Goal: Transaction & Acquisition: Purchase product/service

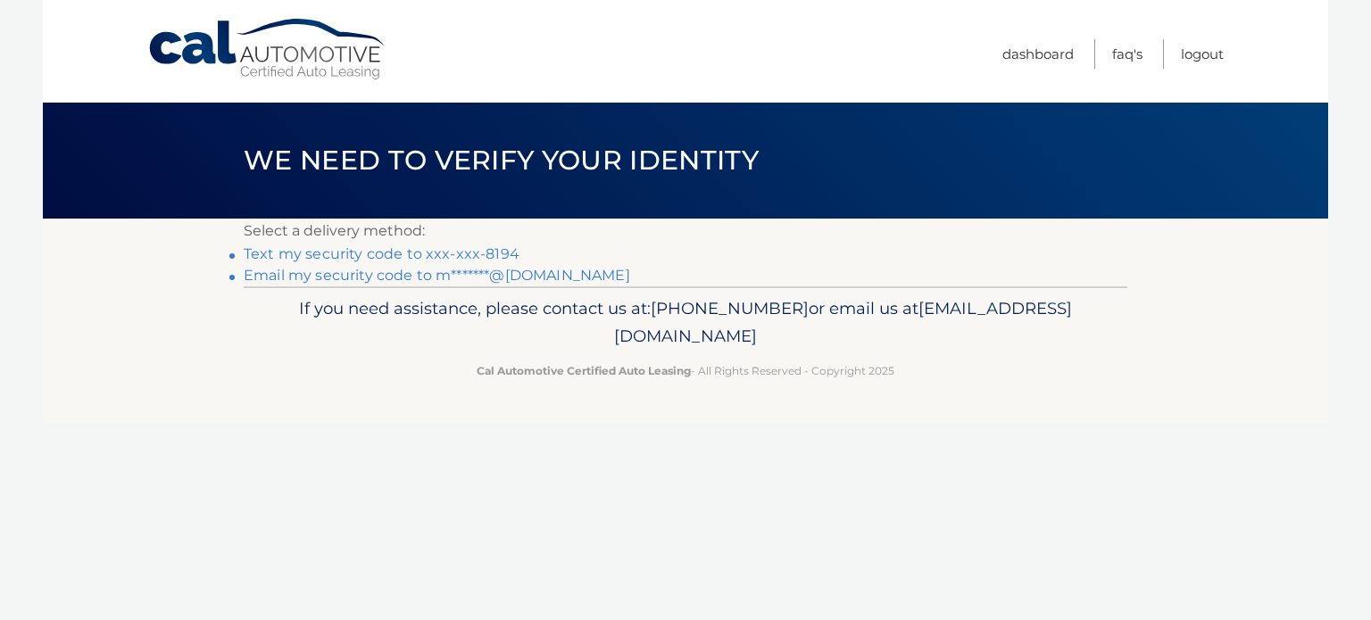
click at [386, 280] on link "Email my security code to m*******@gmail.com" at bounding box center [437, 275] width 386 height 17
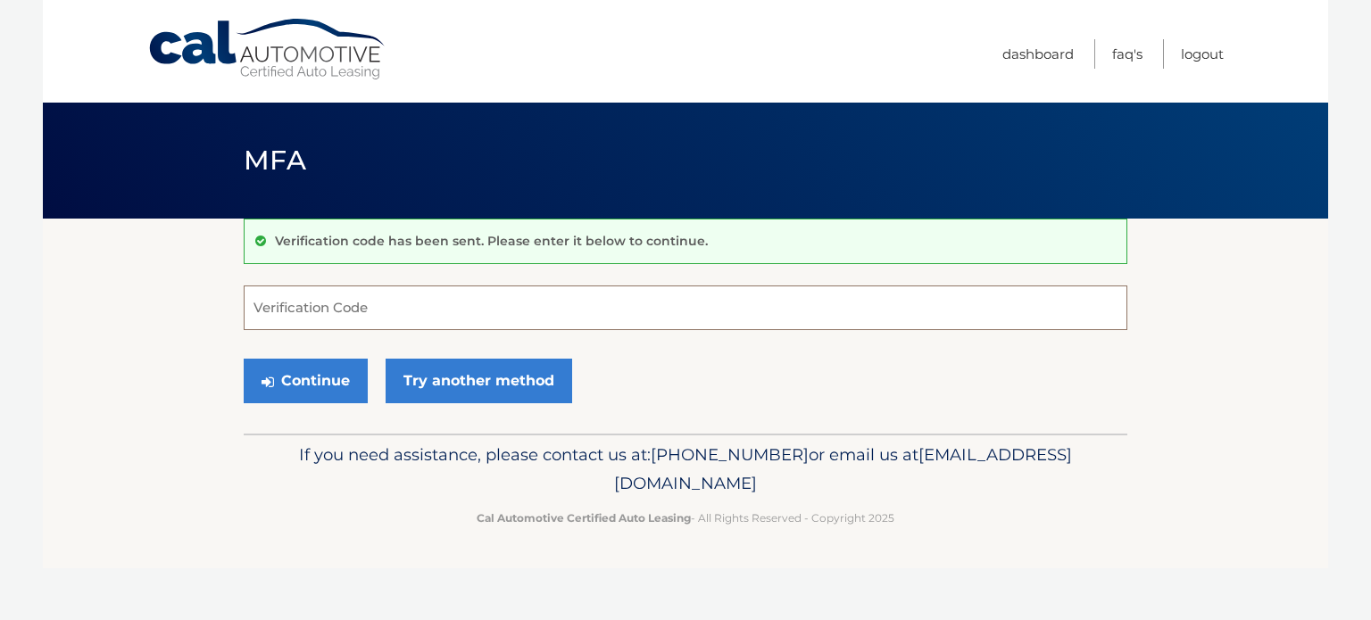
click at [375, 312] on input "Verification Code" at bounding box center [686, 308] width 884 height 45
paste input "657792"
click at [331, 378] on button "Continue" at bounding box center [306, 381] width 124 height 45
click at [271, 382] on icon "submit" at bounding box center [268, 382] width 12 height 14
type input "6"
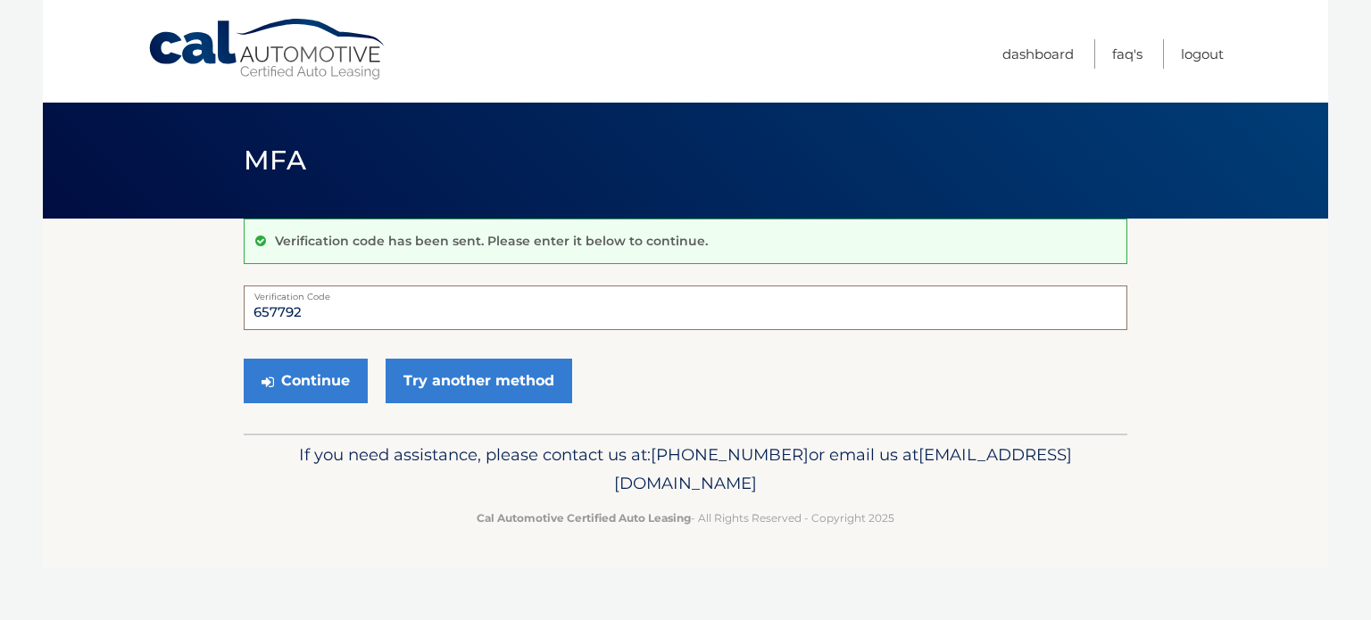
type input "657792"
click at [244, 359] on button "Continue" at bounding box center [306, 381] width 124 height 45
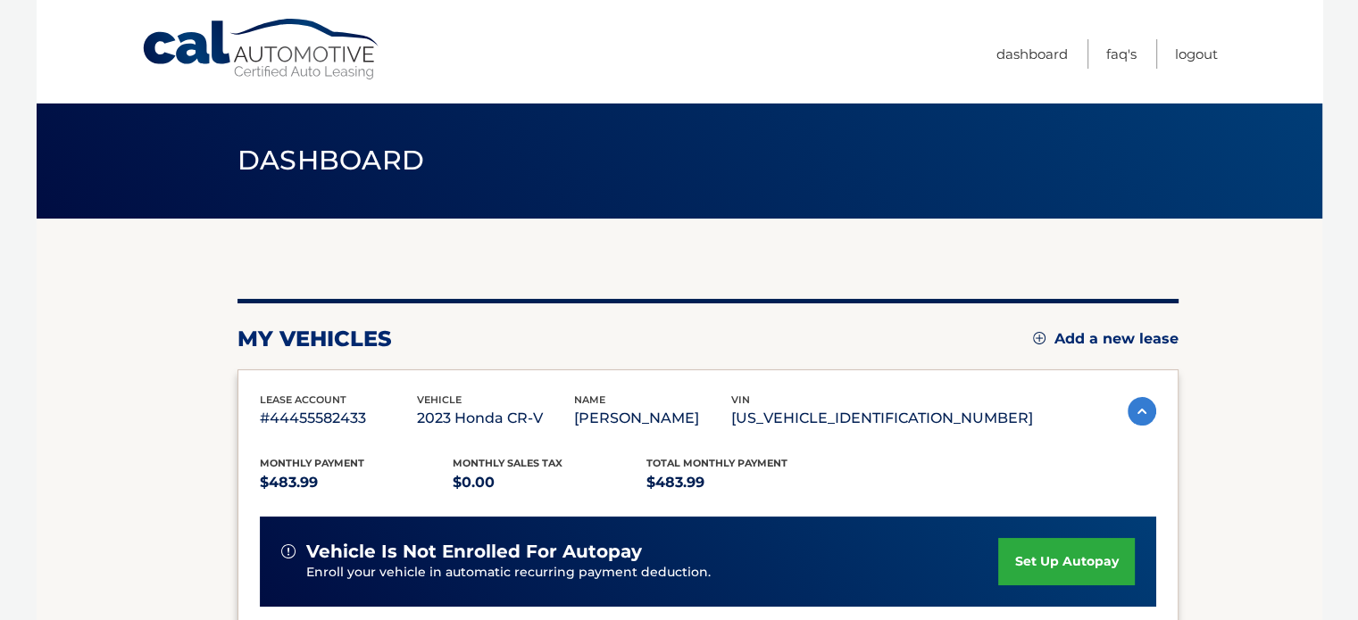
drag, startPoint x: 0, startPoint y: 0, endPoint x: 340, endPoint y: 381, distance: 510.8
click at [340, 381] on div "lease account #44455582433 vehicle 2023 Honda CR-V name [PERSON_NAME] vin [US_V…" at bounding box center [707, 620] width 941 height 502
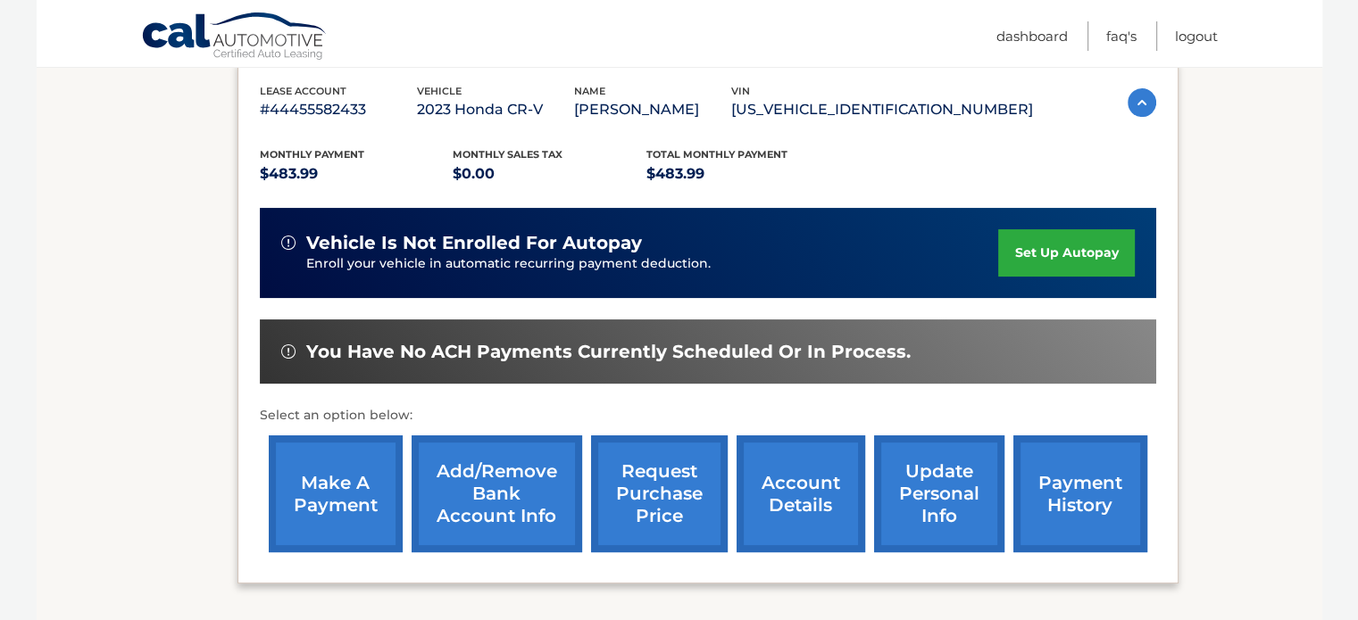
scroll to position [311, 0]
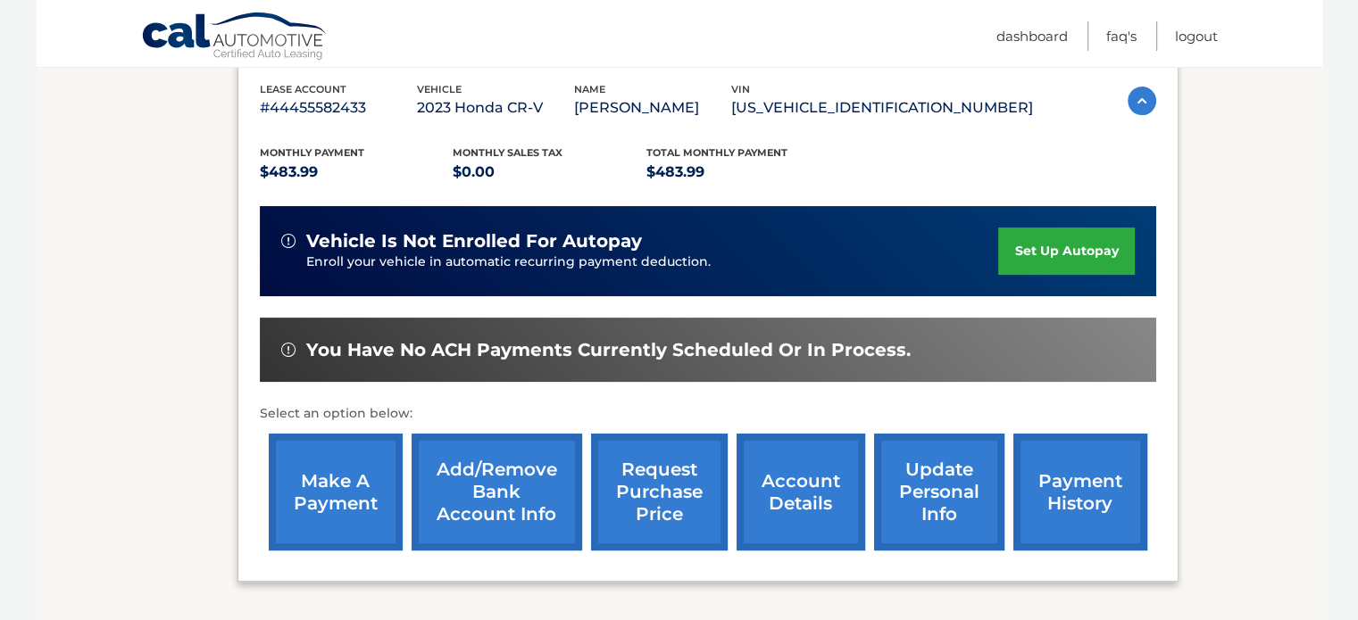
click at [357, 502] on link "make a payment" at bounding box center [336, 492] width 134 height 117
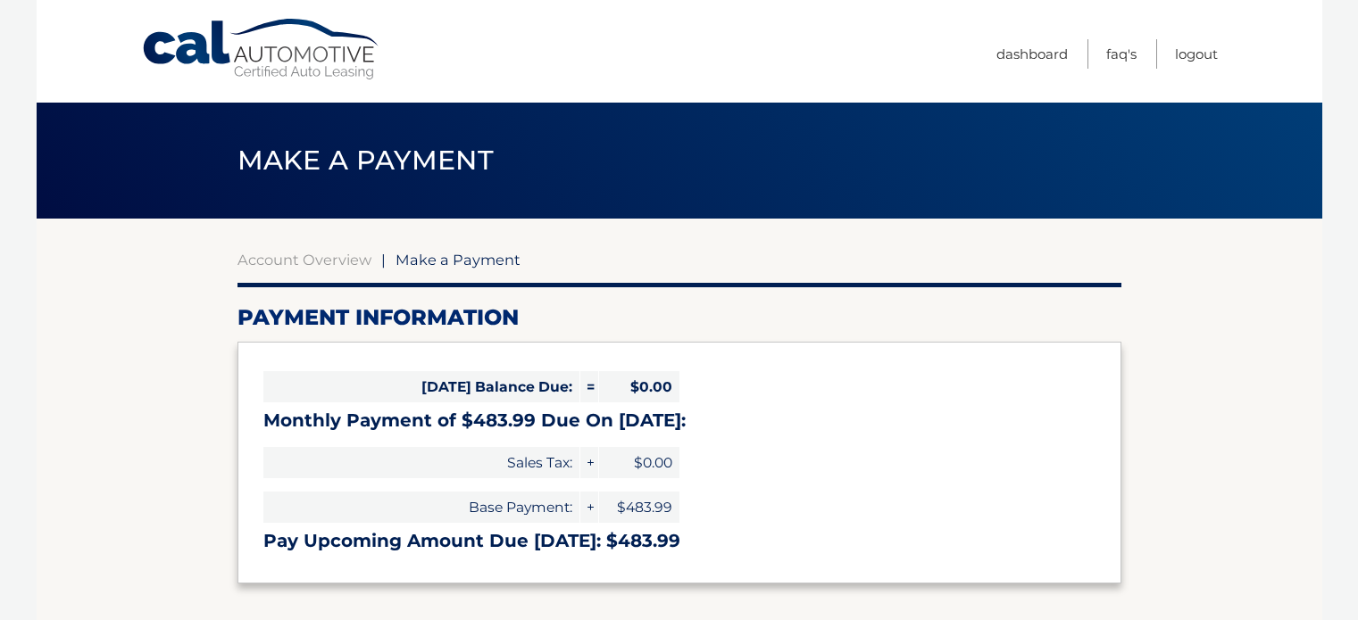
select select "N2E1OWZmMWEtMjBkNy00OTc2LTk3NDUtYjRhZTI1YzRhZGNi"
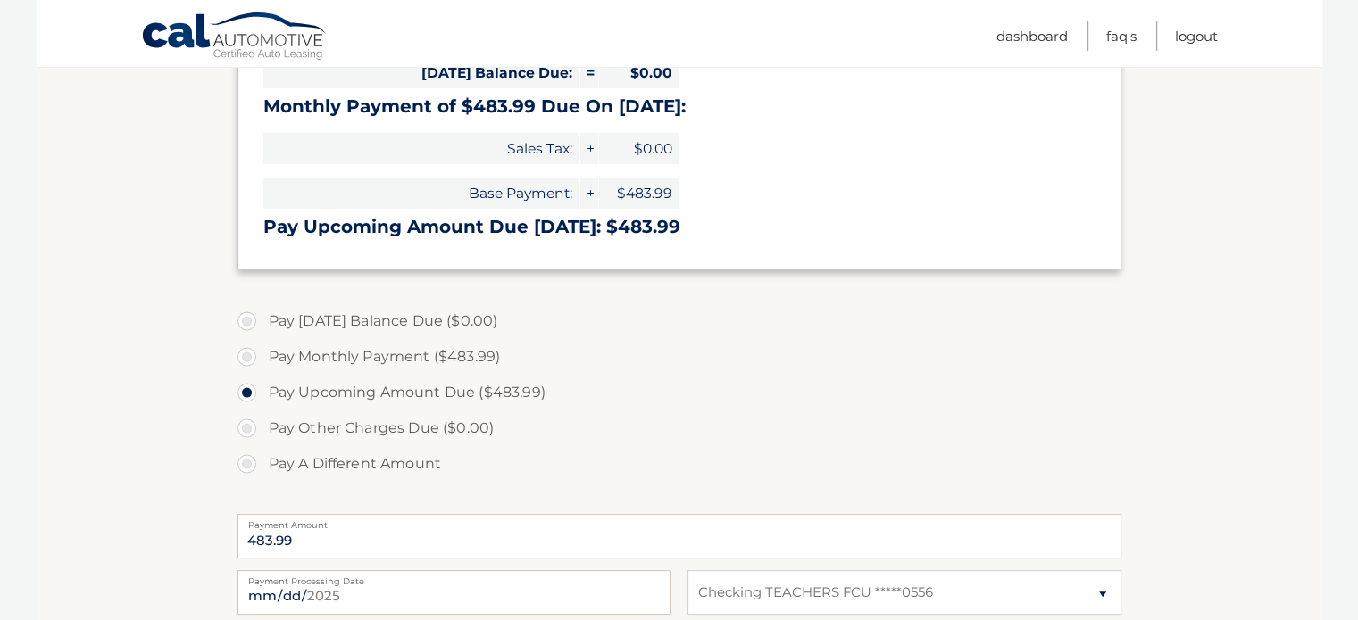
scroll to position [317, 0]
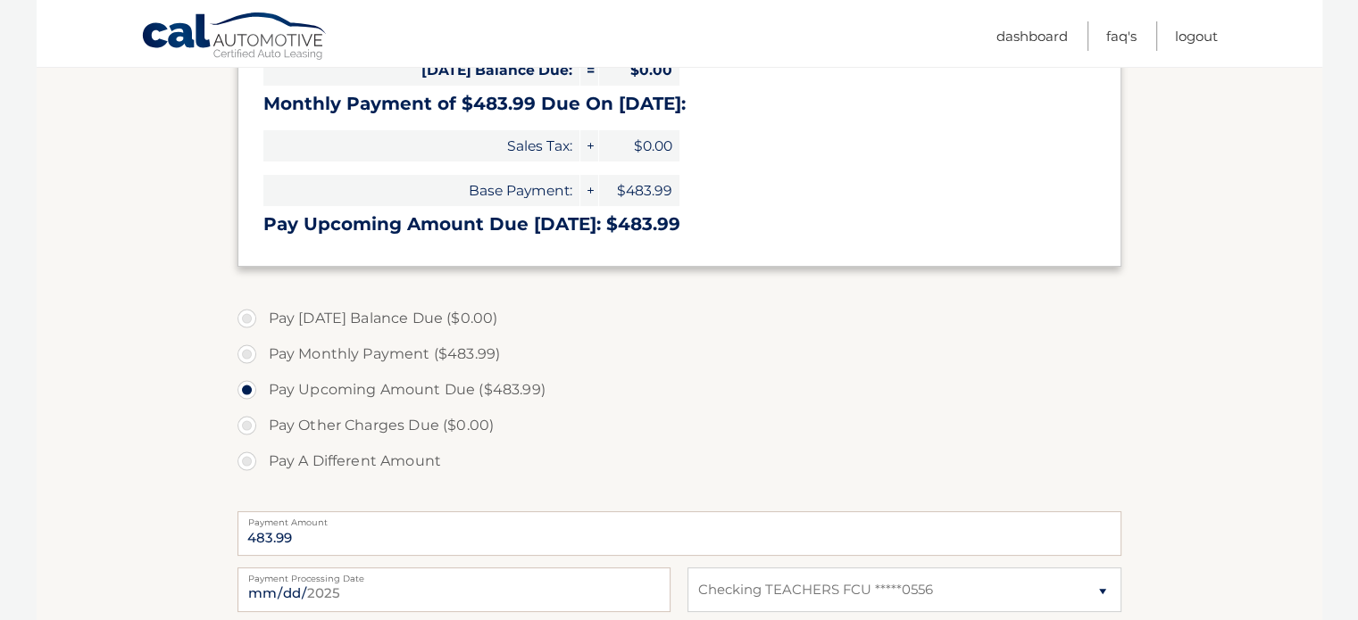
click at [253, 360] on label "Pay Monthly Payment ($483.99)" at bounding box center [679, 354] width 884 height 36
click at [253, 360] on input "Pay Monthly Payment ($483.99)" at bounding box center [254, 350] width 18 height 29
radio input "true"
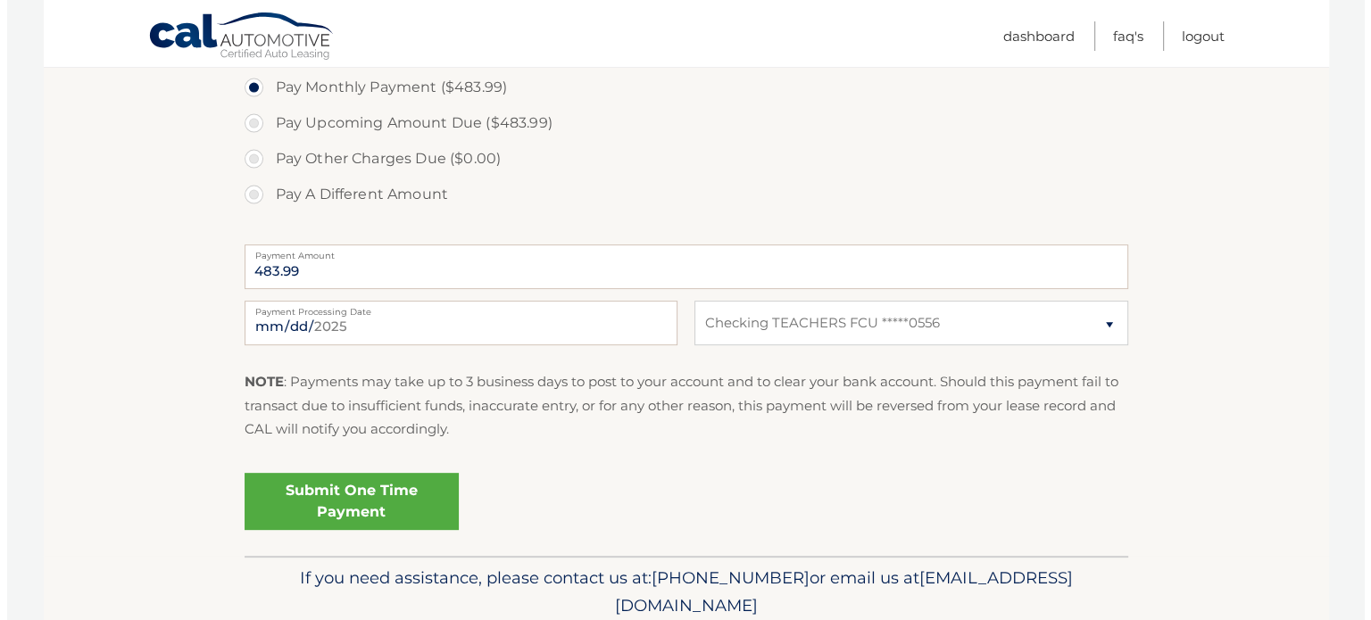
scroll to position [585, 0]
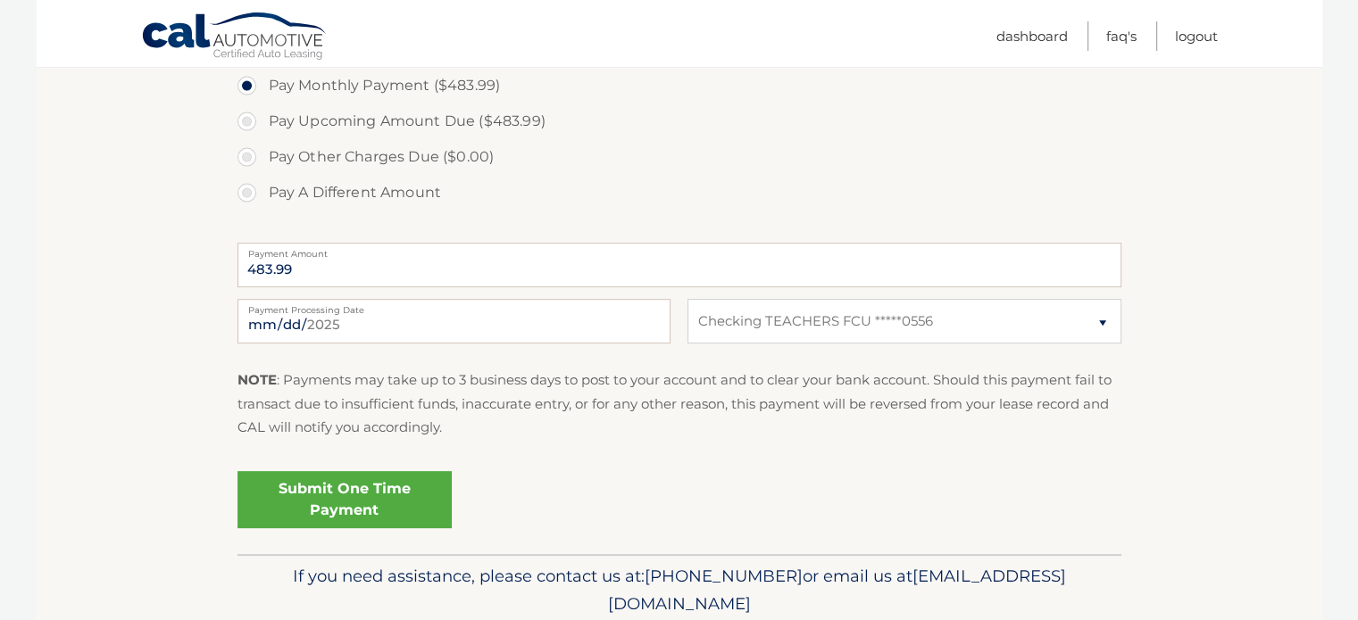
click at [400, 510] on link "Submit One Time Payment" at bounding box center [344, 499] width 214 height 57
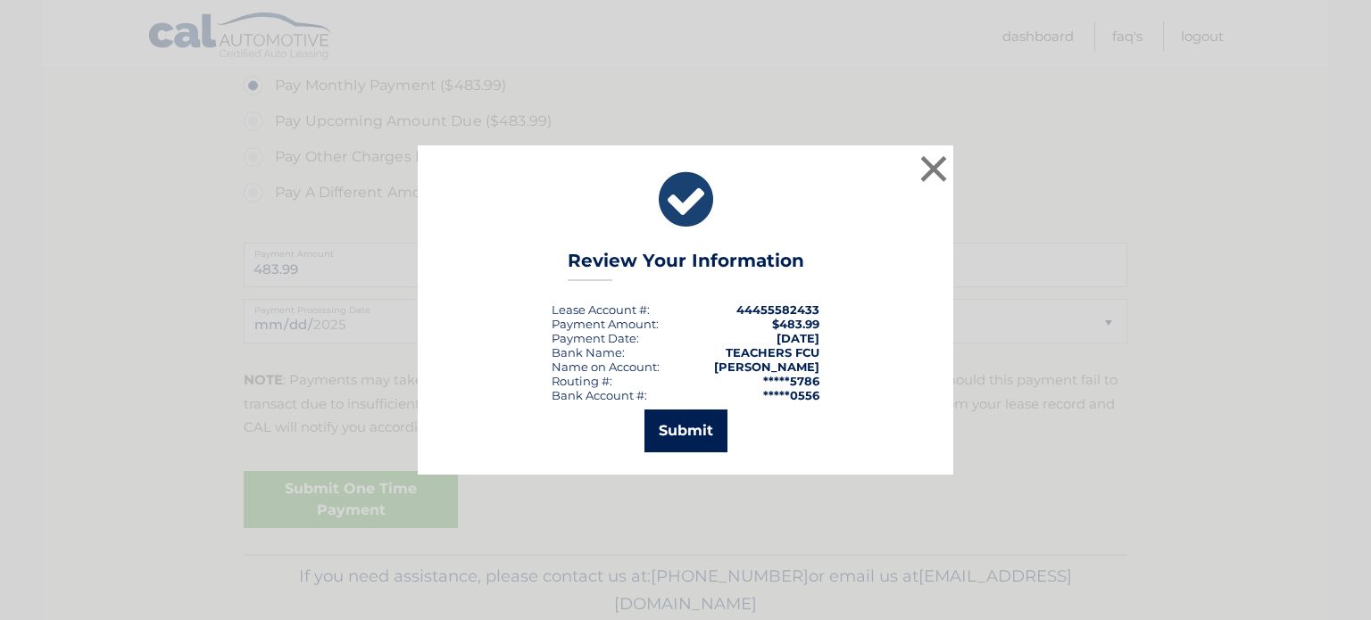
click at [674, 418] on button "Submit" at bounding box center [685, 431] width 83 height 43
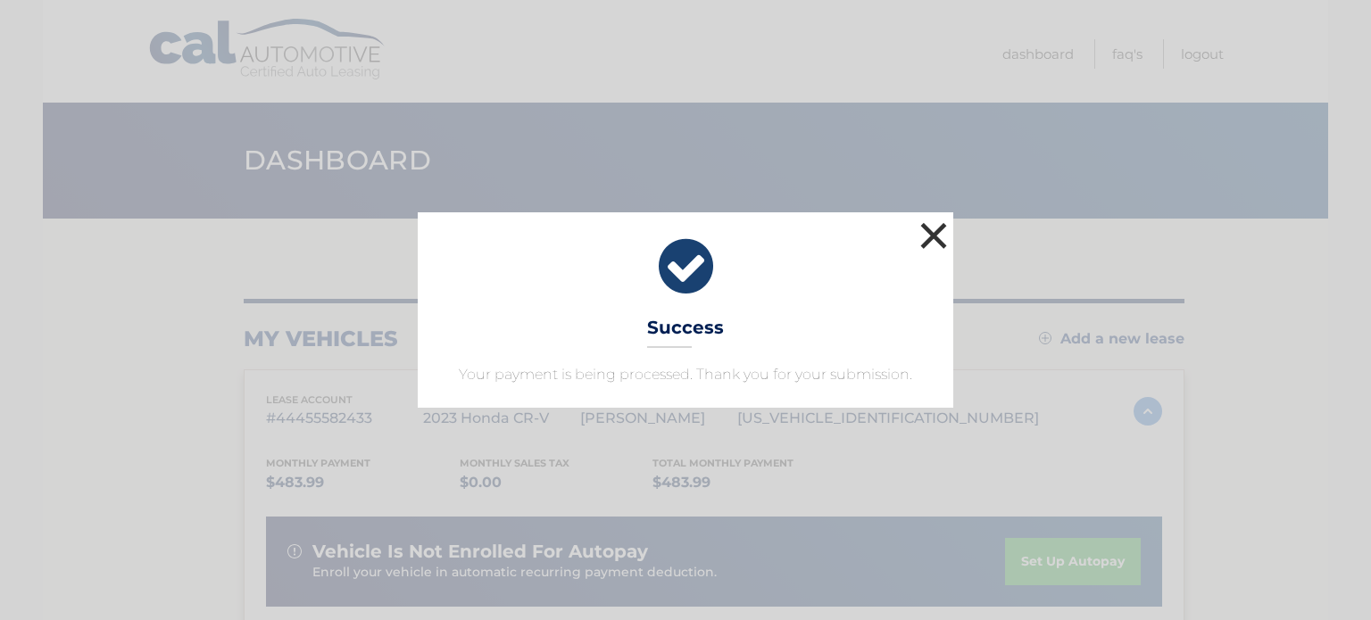
click at [928, 230] on button "×" at bounding box center [934, 236] width 36 height 36
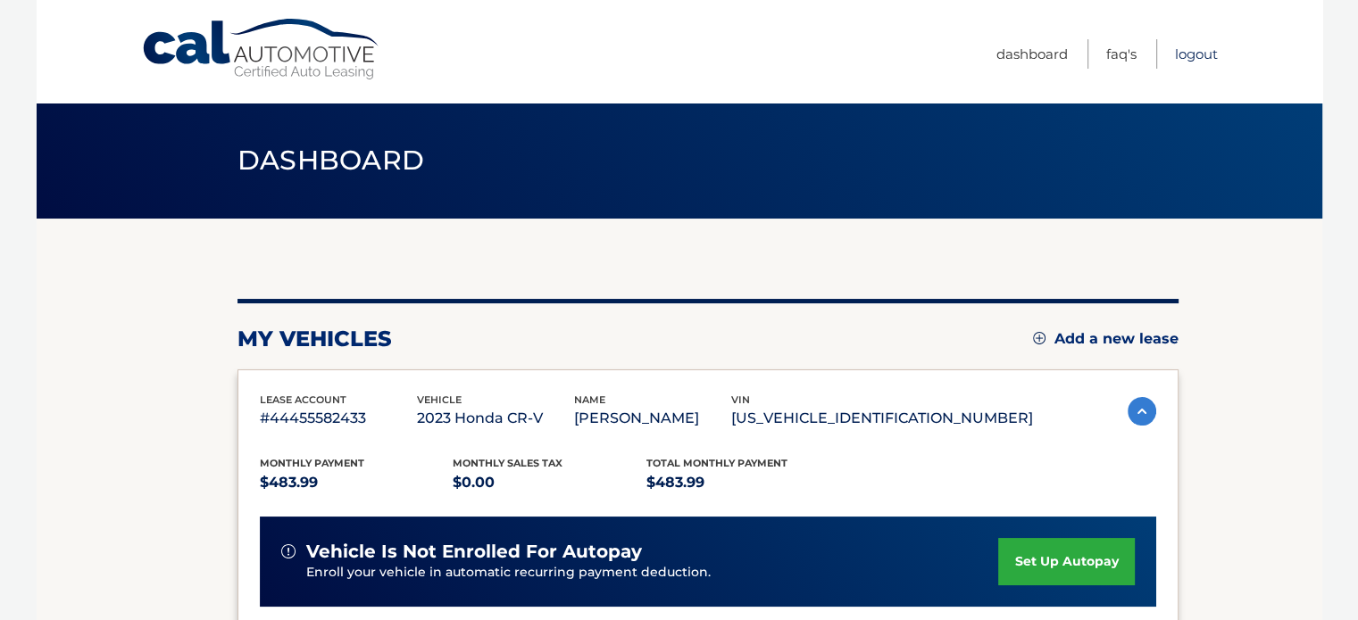
click at [1187, 50] on link "Logout" at bounding box center [1196, 53] width 43 height 29
